Goal: Transaction & Acquisition: Book appointment/travel/reservation

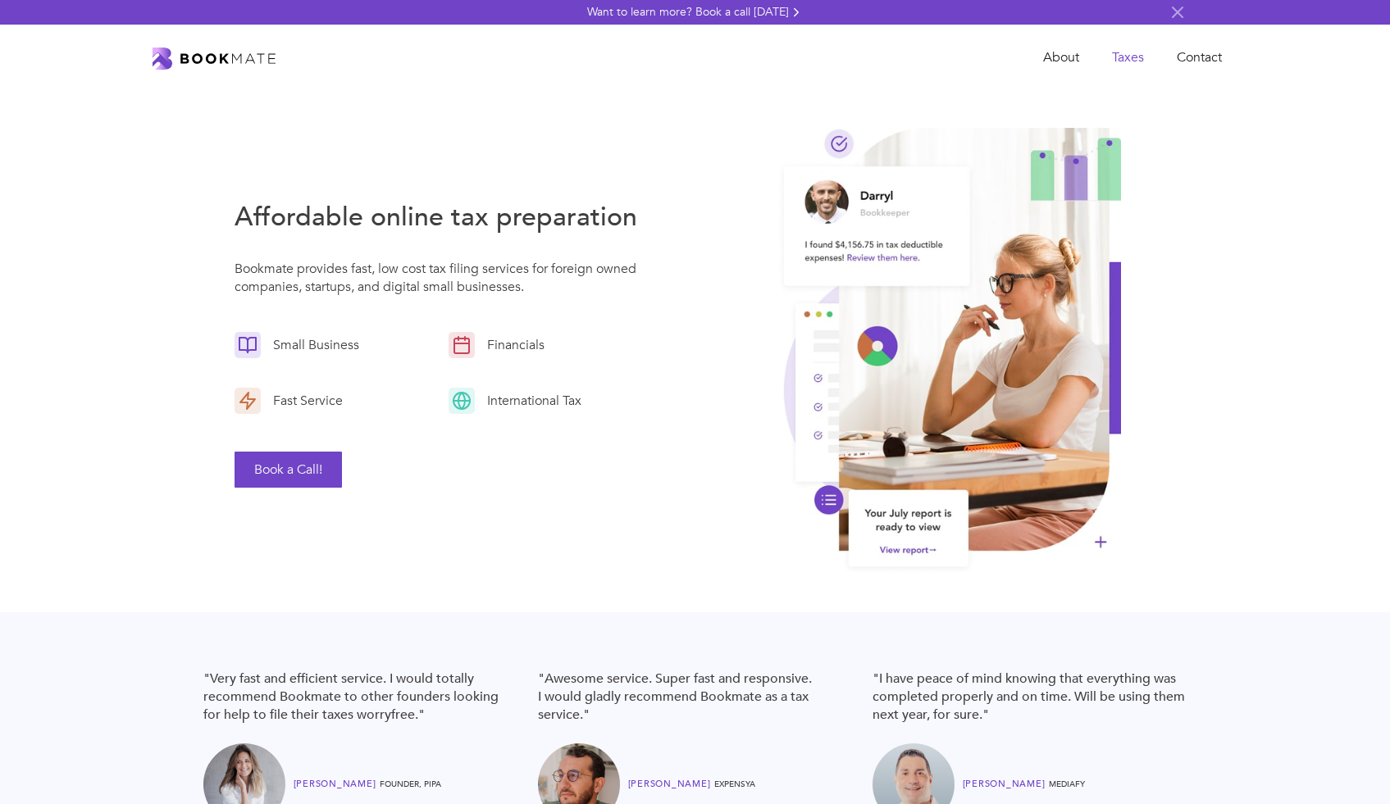
click at [1132, 58] on link "Taxes" at bounding box center [1127, 58] width 65 height 34
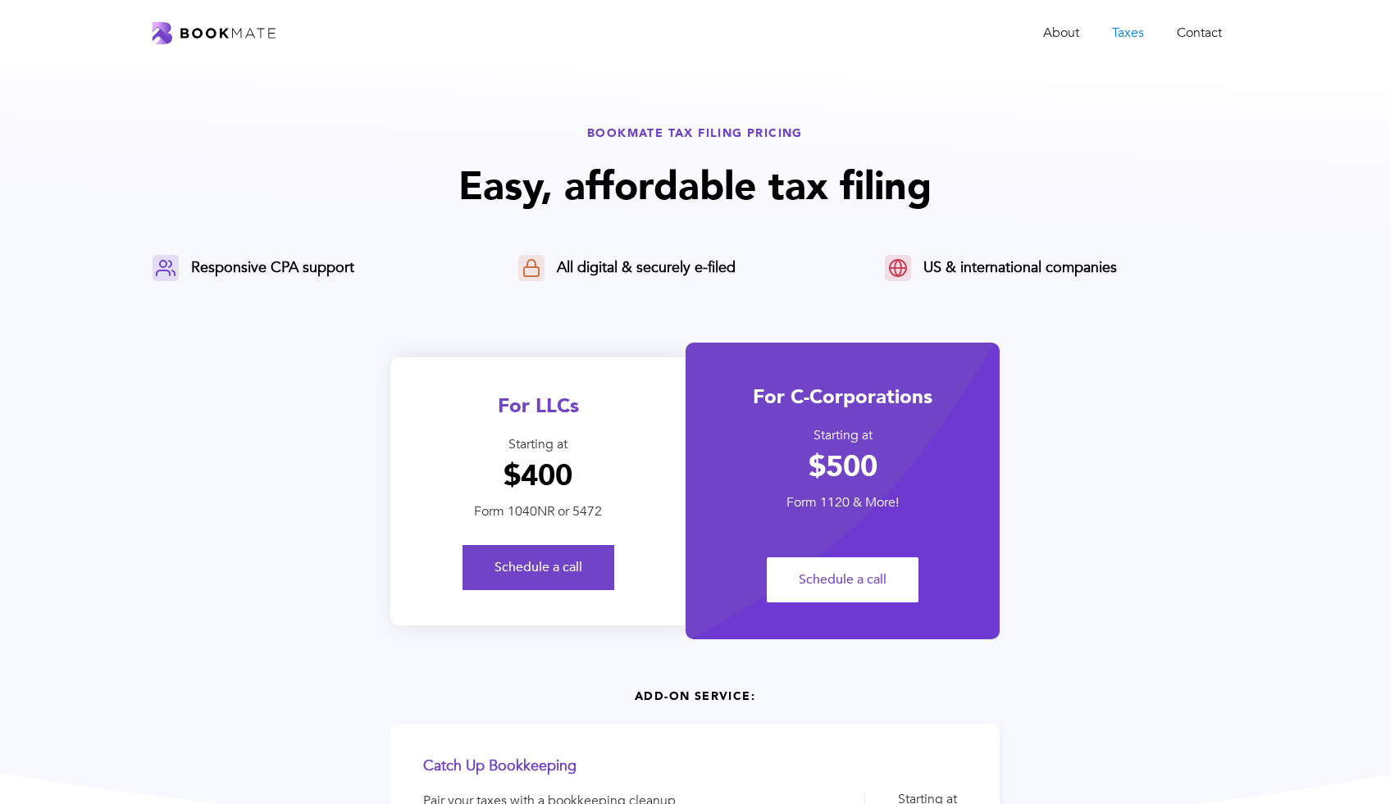
click at [534, 481] on h1 "$400" at bounding box center [537, 476] width 295 height 36
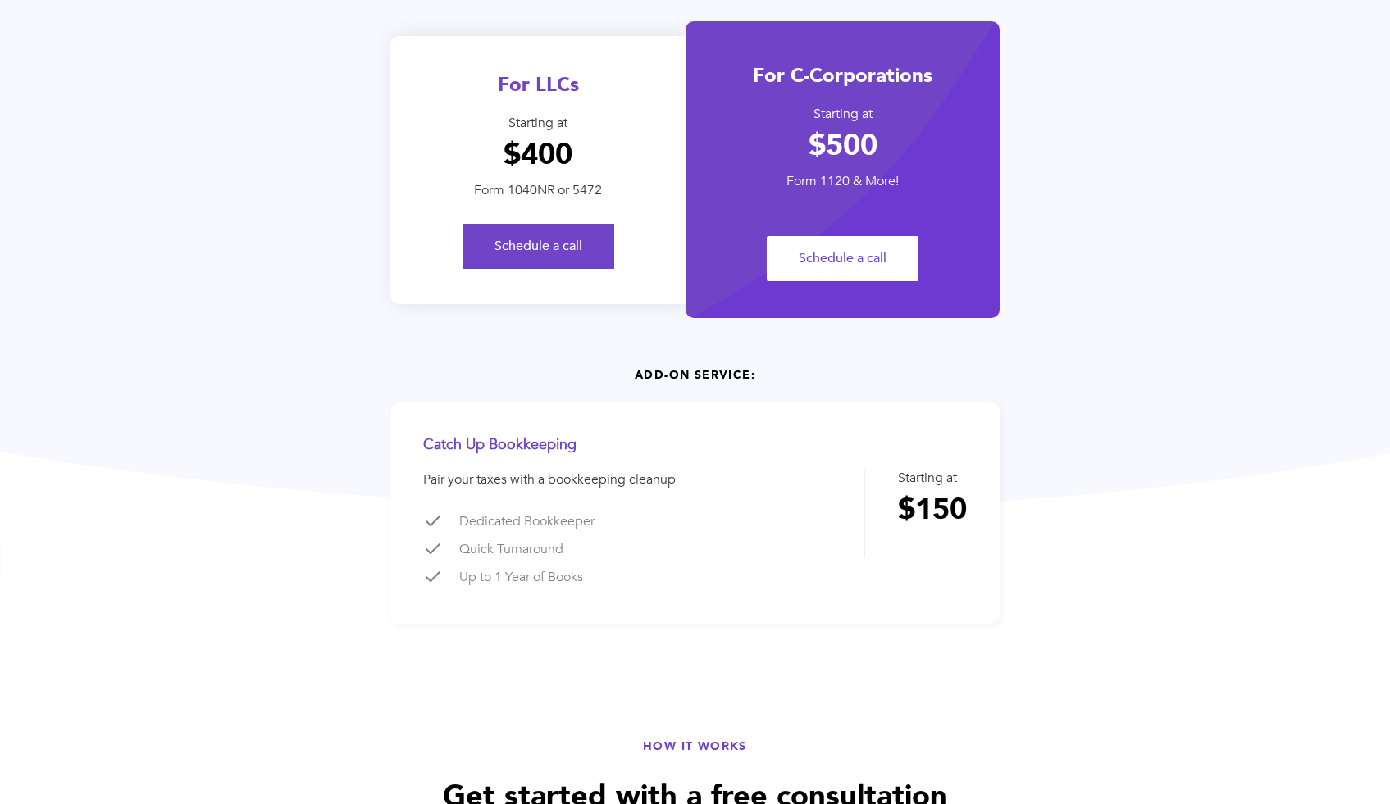
scroll to position [299, 0]
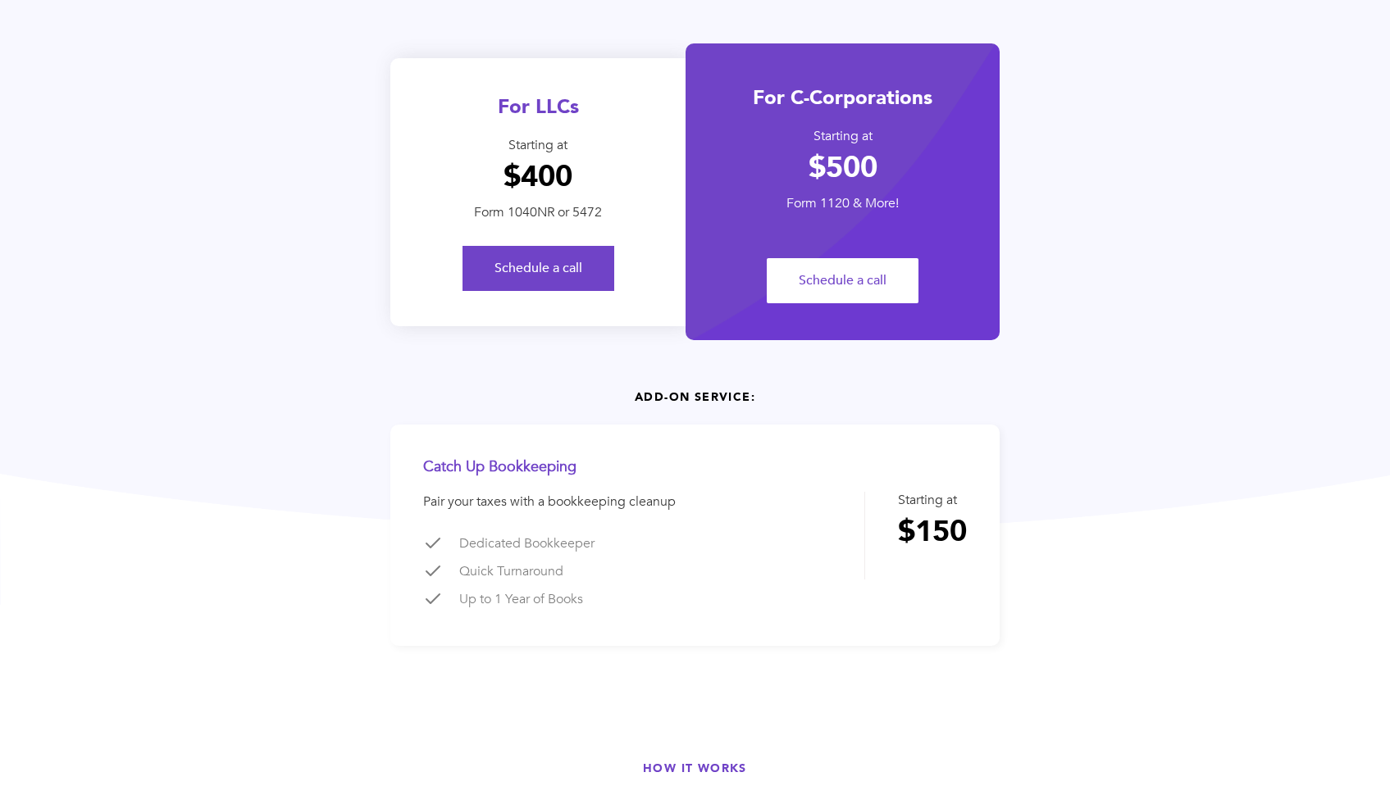
click at [560, 280] on link "Schedule a call" at bounding box center [538, 268] width 152 height 45
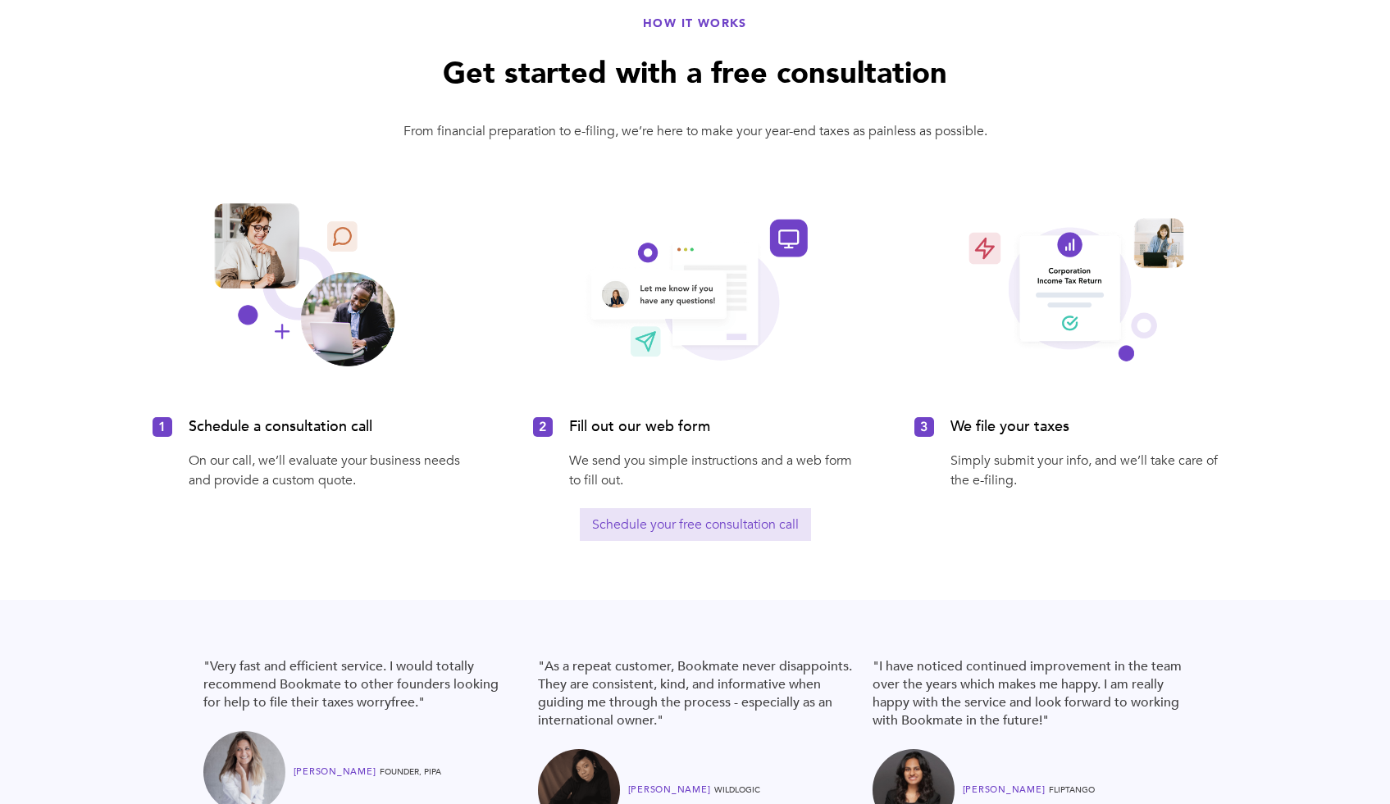
scroll to position [0, 0]
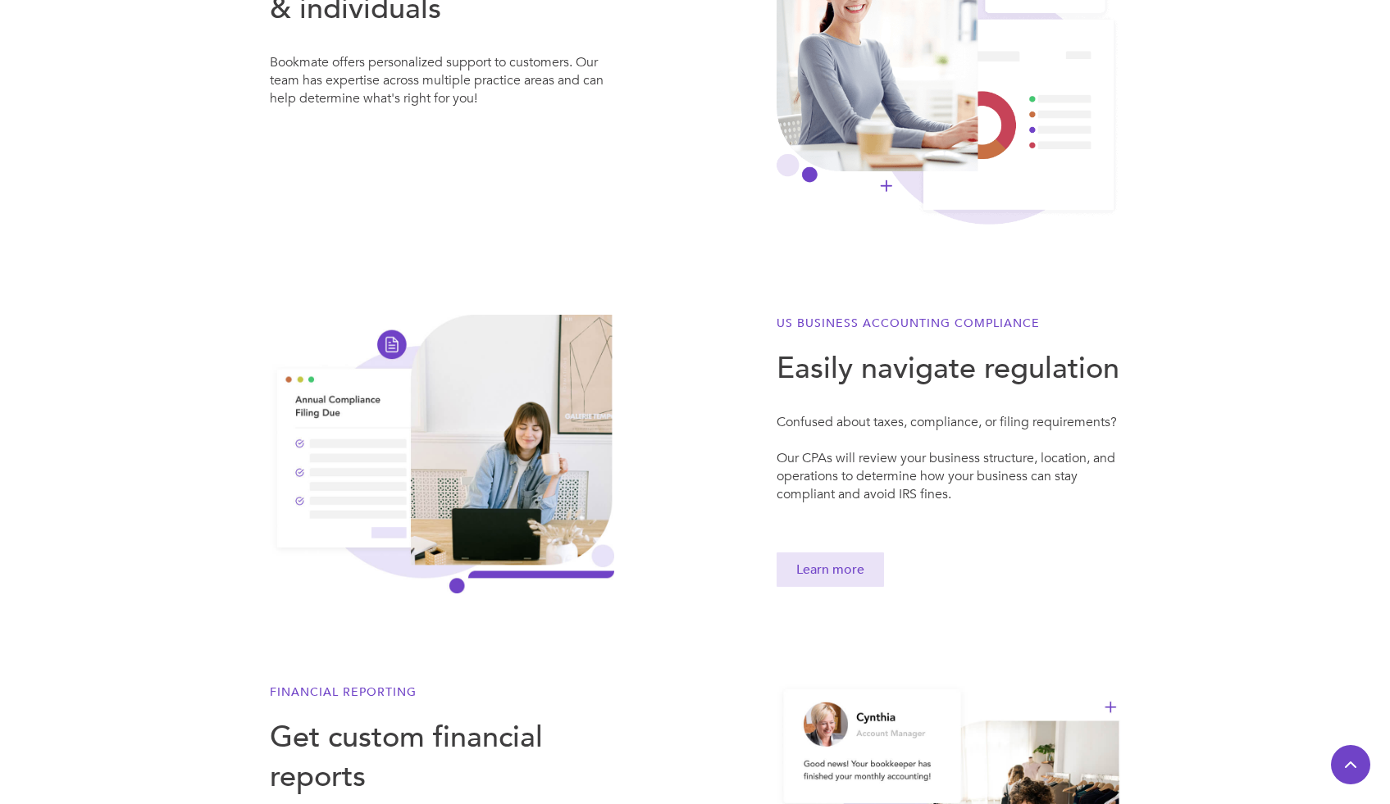
scroll to position [1033, 0]
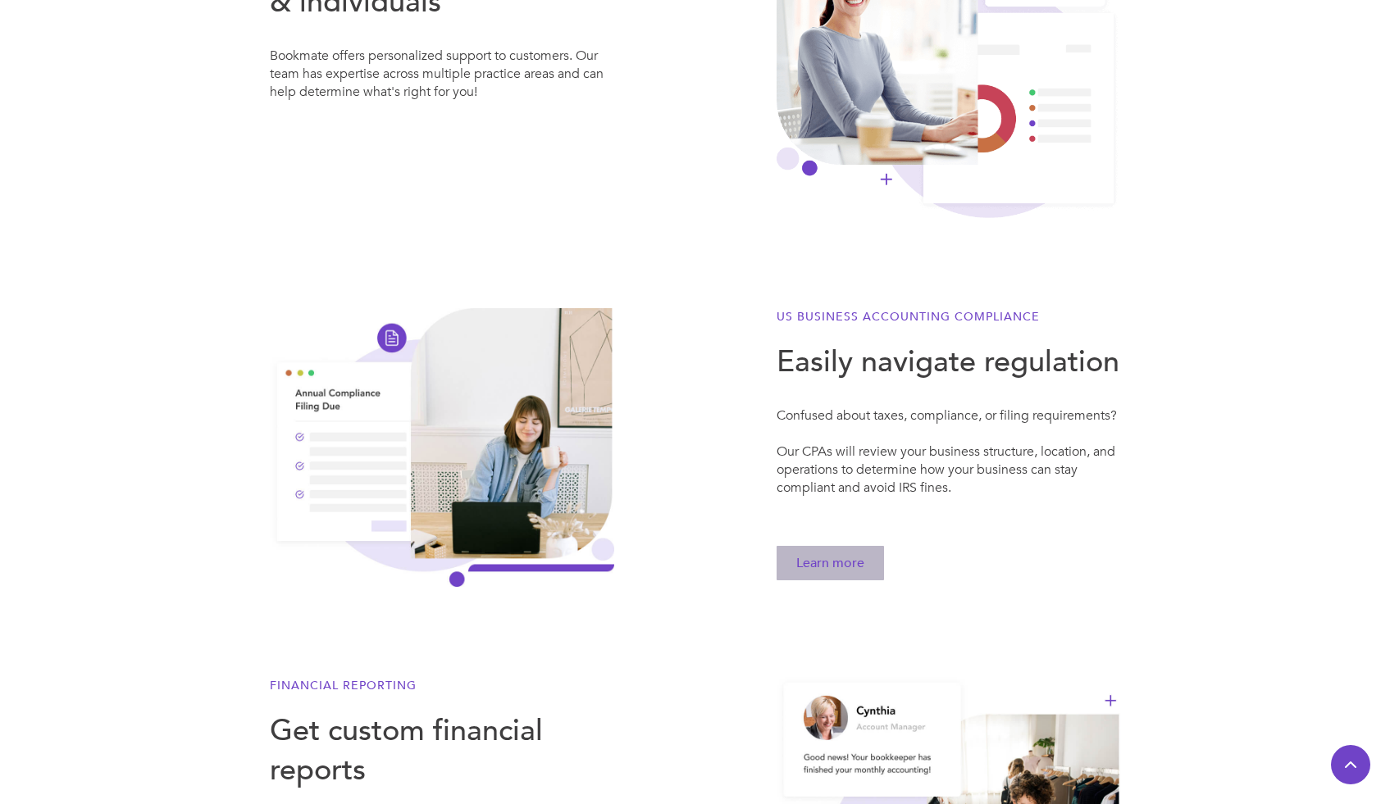
click at [845, 567] on link "Learn more" at bounding box center [829, 563] width 107 height 34
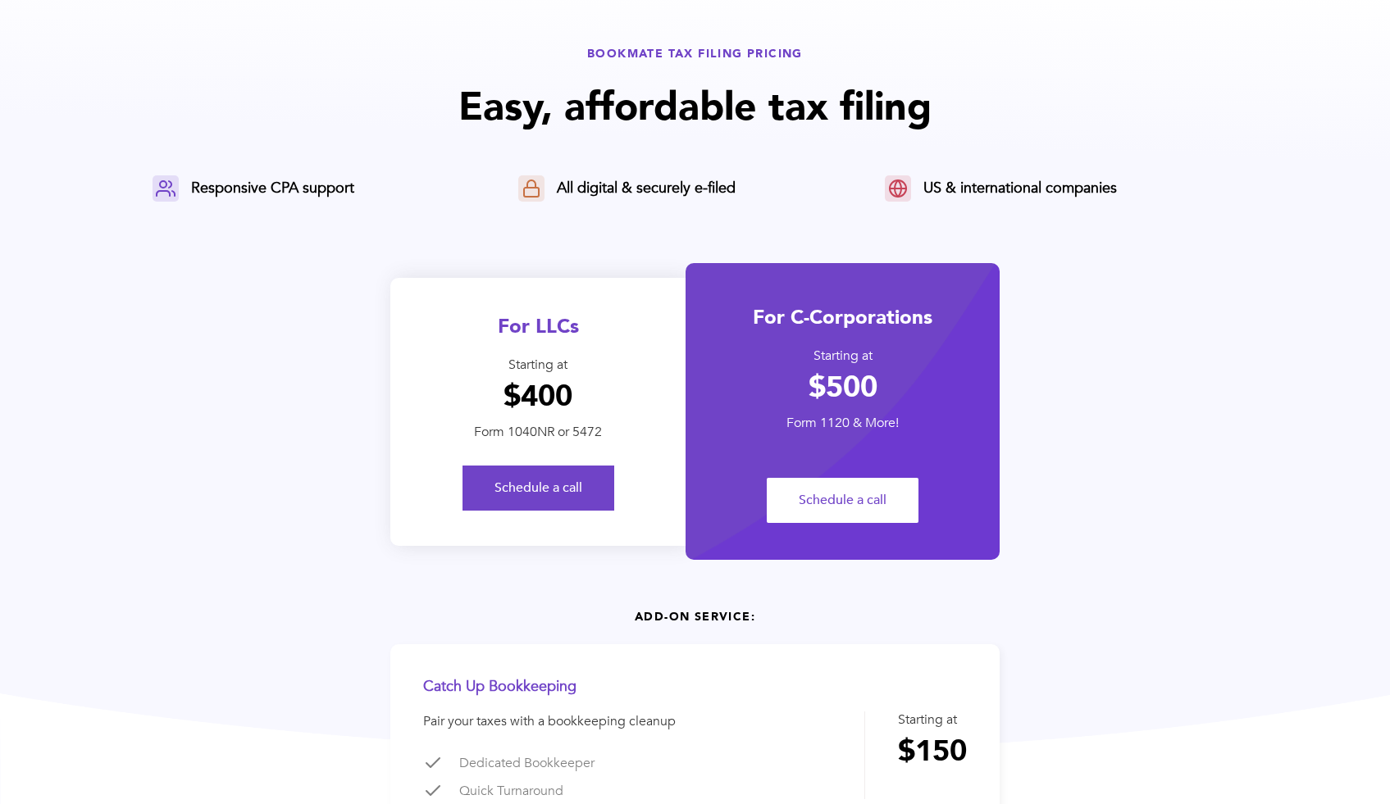
scroll to position [166, 0]
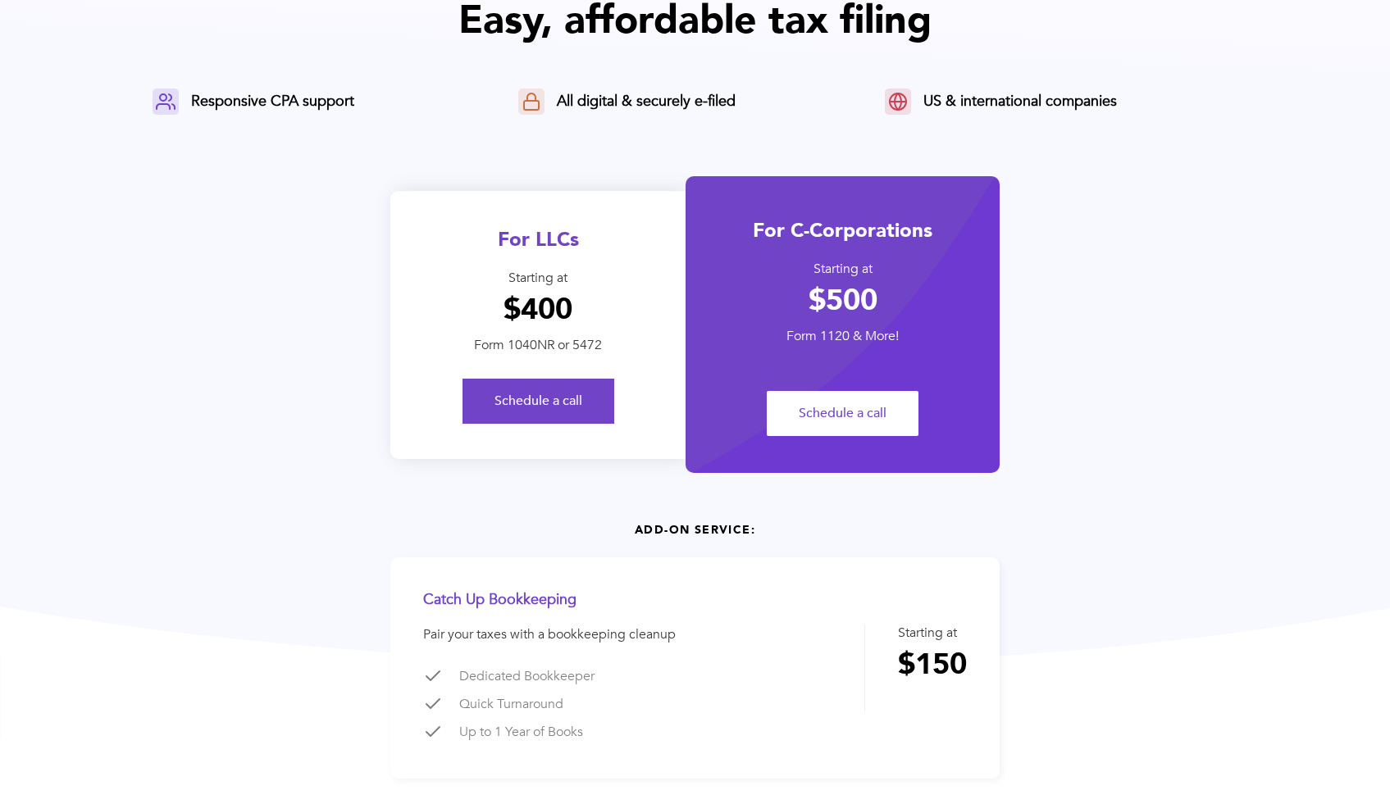
click at [533, 344] on div "Form 1040NR or 5472" at bounding box center [537, 345] width 295 height 17
